Goal: Information Seeking & Learning: Check status

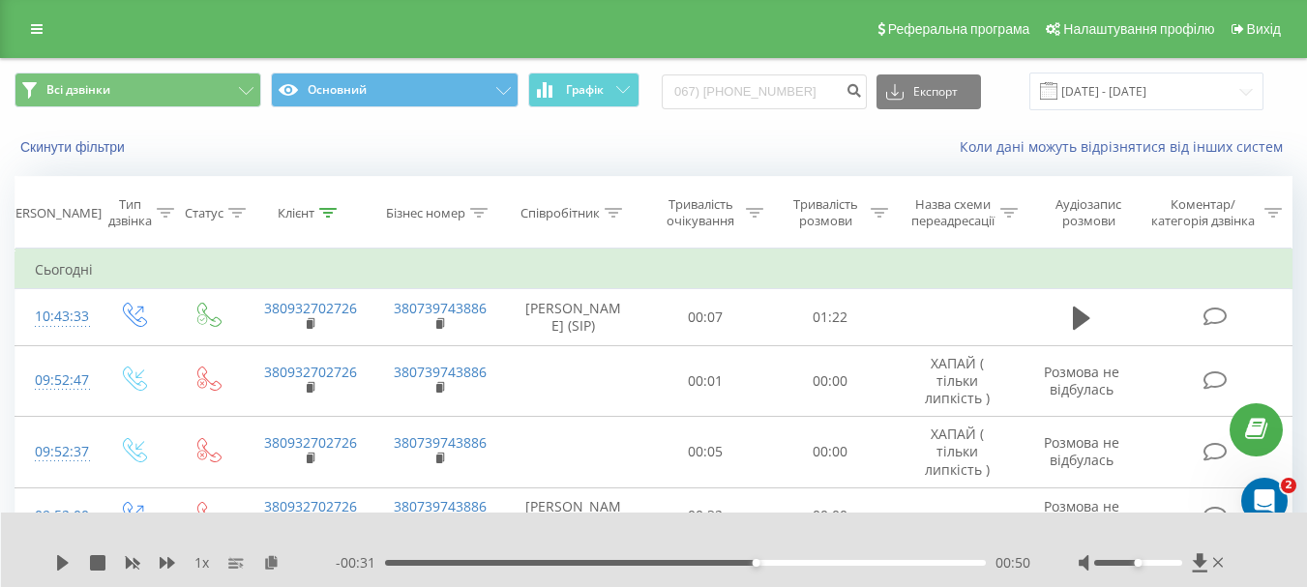
click at [768, 89] on input "067) [PHONE_NUMBER]" at bounding box center [764, 91] width 205 height 35
type input "0675049526"
click at [862, 90] on icon "submit" at bounding box center [853, 88] width 16 height 12
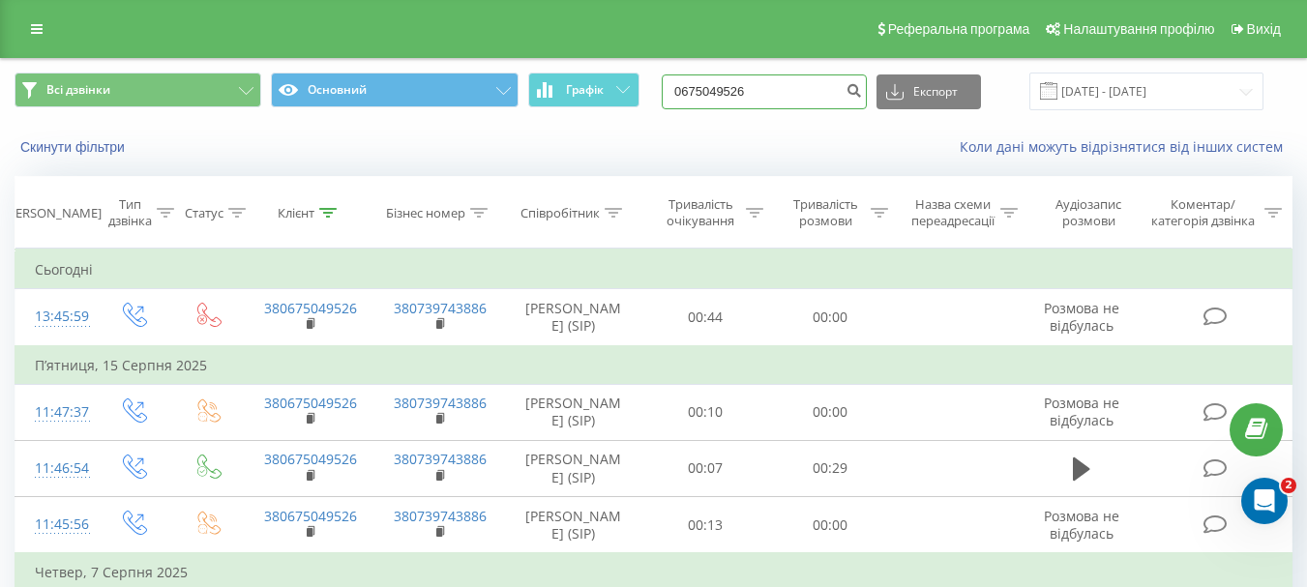
click at [792, 84] on input "0675049526" at bounding box center [764, 91] width 205 height 35
paste input "8809547"
type input "0678809547"
click at [862, 89] on icon "submit" at bounding box center [853, 88] width 16 height 12
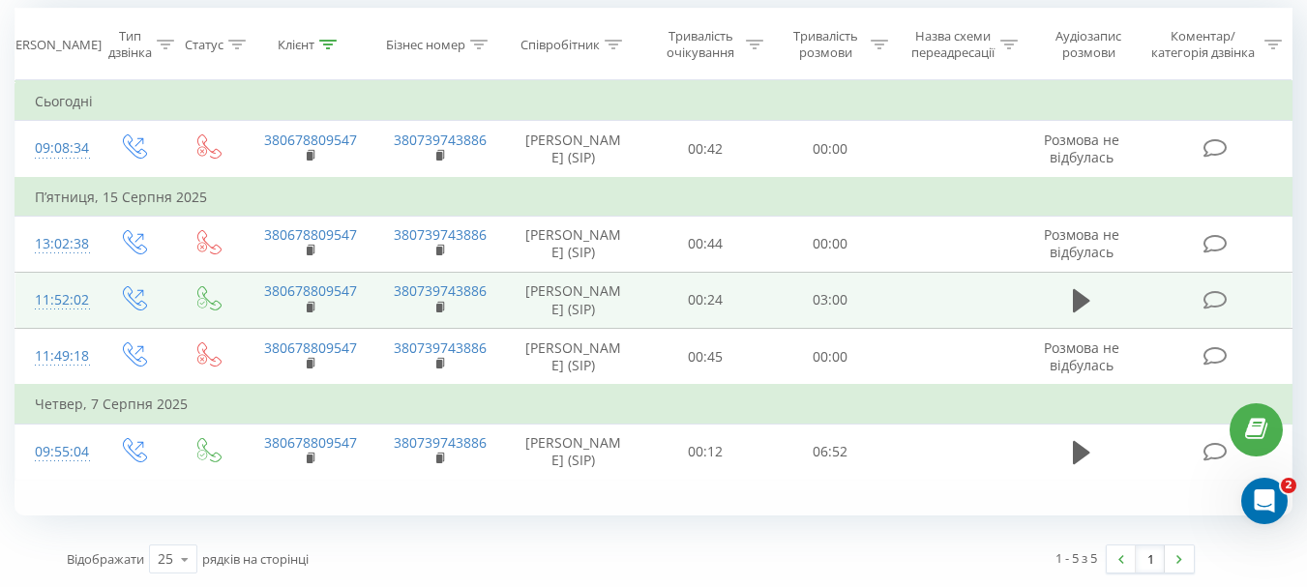
scroll to position [169, 0]
click at [1089, 304] on icon at bounding box center [1081, 299] width 17 height 27
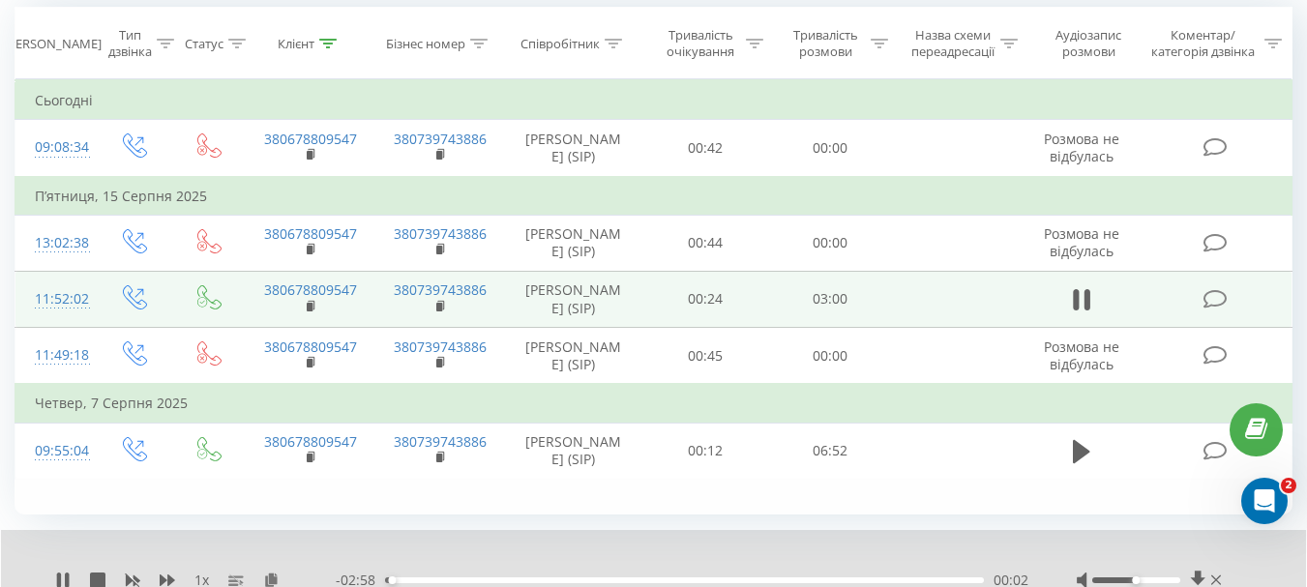
click at [824, 578] on div "00:02" at bounding box center [684, 580] width 599 height 6
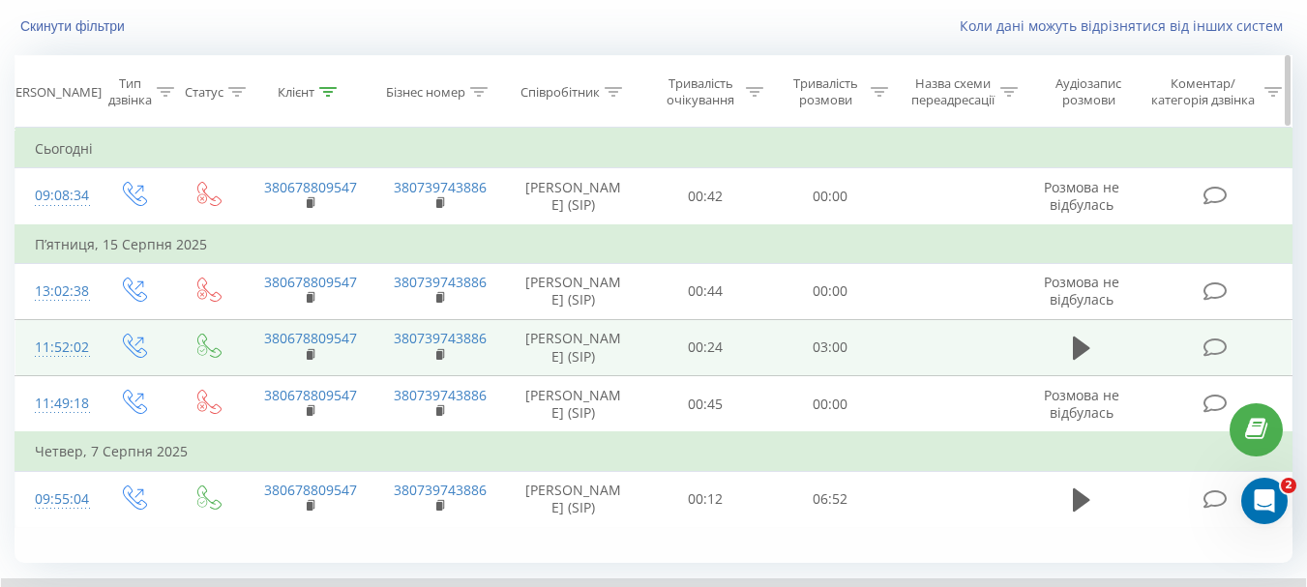
scroll to position [0, 0]
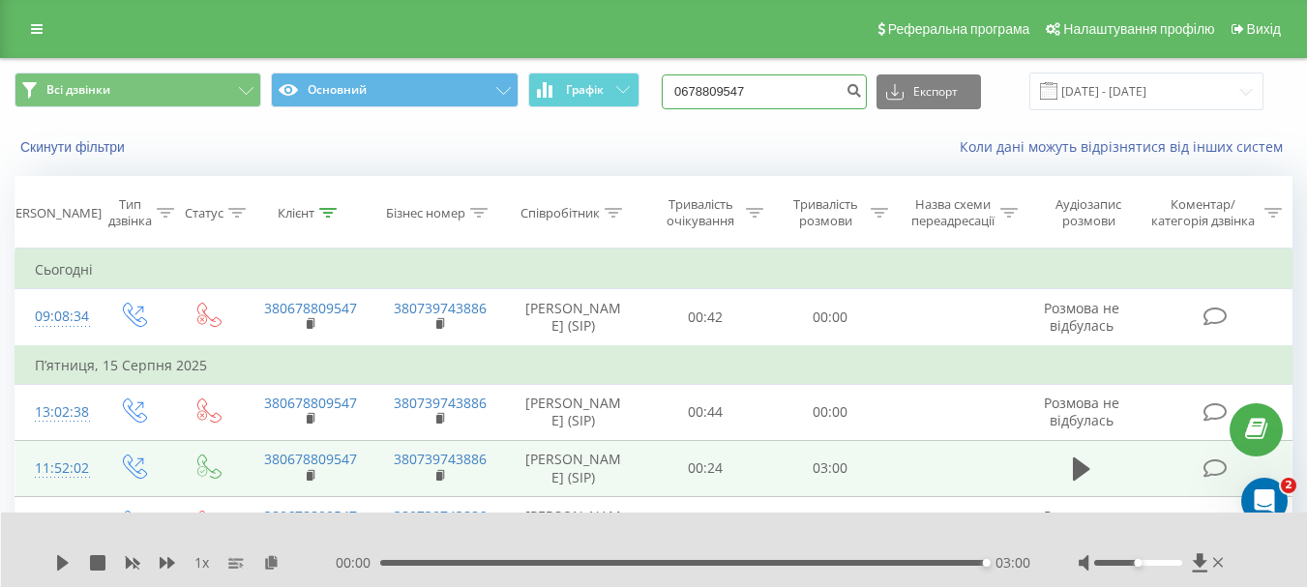
click at [832, 95] on input "0678809547" at bounding box center [764, 91] width 205 height 35
paste input "8) 450-72-42"
click at [766, 90] on input "068) 450-72-42" at bounding box center [764, 91] width 205 height 35
type input "0684507242"
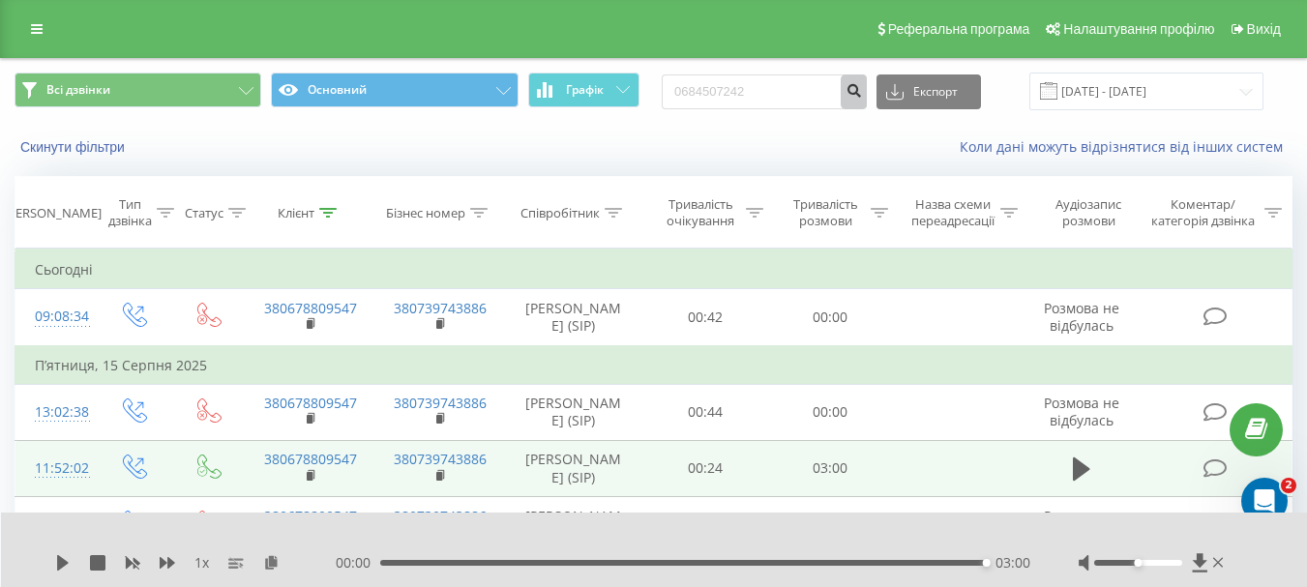
click at [862, 90] on icon "submit" at bounding box center [853, 88] width 16 height 12
